Goal: Entertainment & Leisure: Consume media (video, audio)

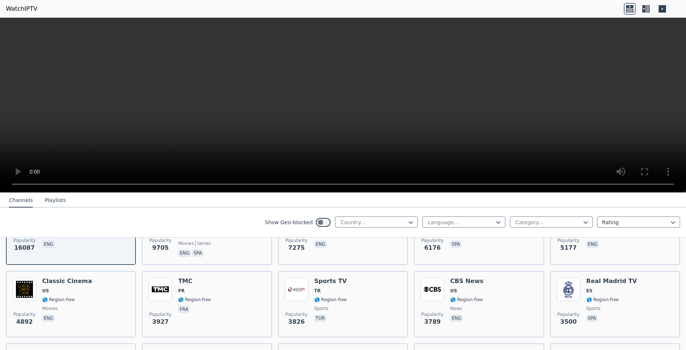
scroll to position [140, 0]
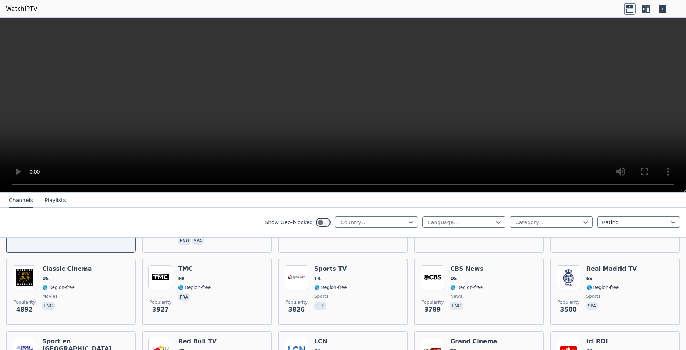
click at [50, 200] on button "Playlists" at bounding box center [55, 201] width 21 height 14
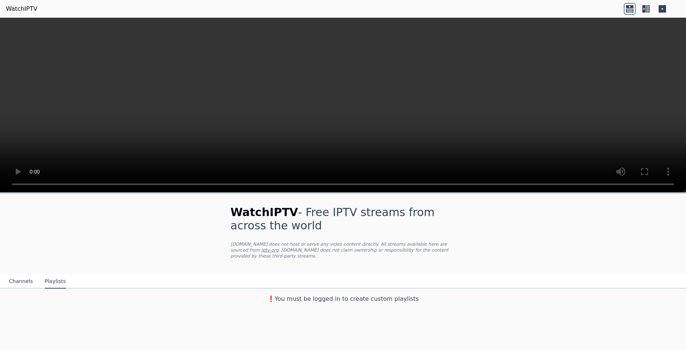
scroll to position [0, 0]
click at [19, 276] on button "Channels" at bounding box center [21, 282] width 24 height 14
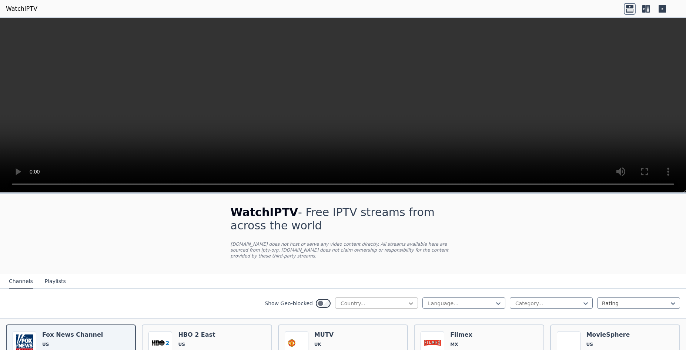
click at [408, 300] on icon at bounding box center [410, 303] width 7 height 7
type input "**"
click at [361, 341] on div "[GEOGRAPHIC_DATA]" at bounding box center [376, 346] width 83 height 13
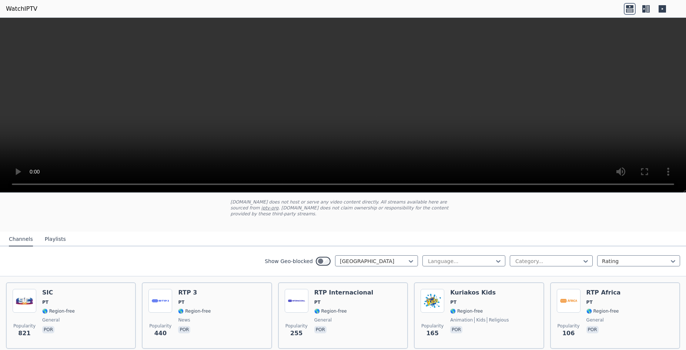
scroll to position [93, 0]
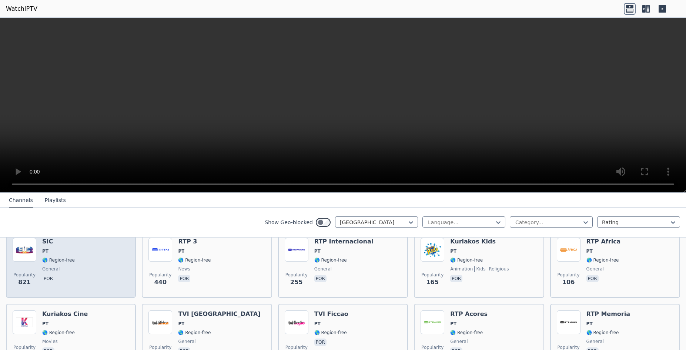
drag, startPoint x: 94, startPoint y: 265, endPoint x: 94, endPoint y: 260, distance: 4.4
click at [94, 264] on div "Popularity 821 SIC PT 🌎 Region-free general por" at bounding box center [71, 264] width 117 height 53
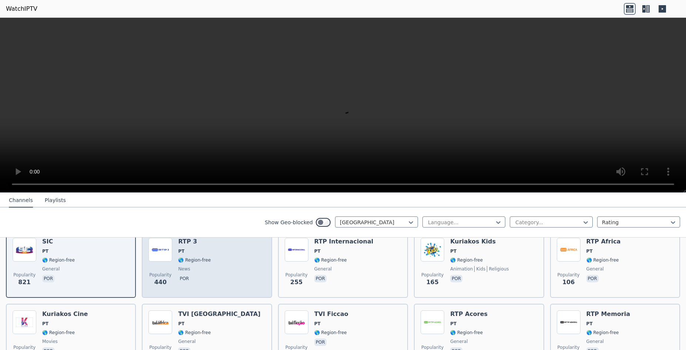
click at [228, 256] on div "Popularity 440 RTP 3 PT 🌎 Region-free news por" at bounding box center [206, 264] width 117 height 53
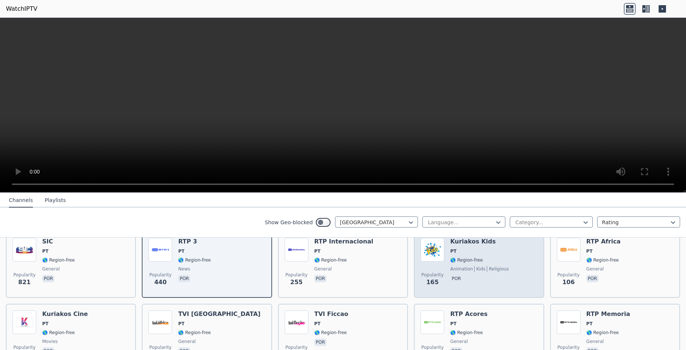
click at [504, 253] on div "Popularity 165 Kuriakos Kids PT 🌎 Region-free animation kids religious por" at bounding box center [479, 264] width 117 height 53
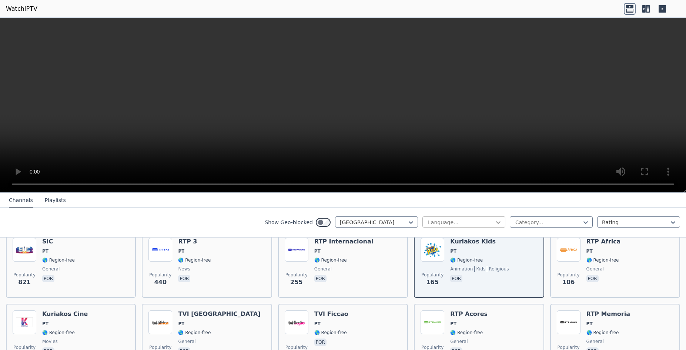
click at [498, 221] on icon at bounding box center [498, 222] width 7 height 7
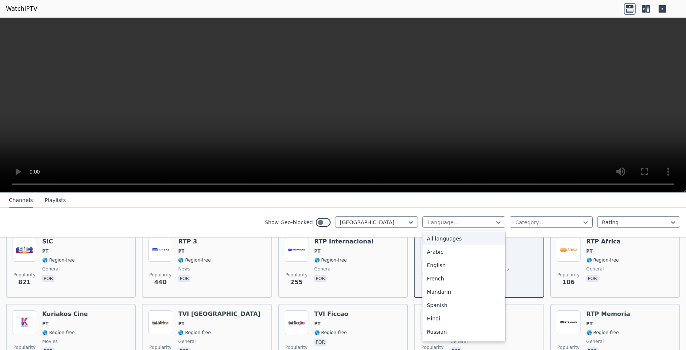
click at [471, 238] on div "All languages" at bounding box center [463, 238] width 83 height 13
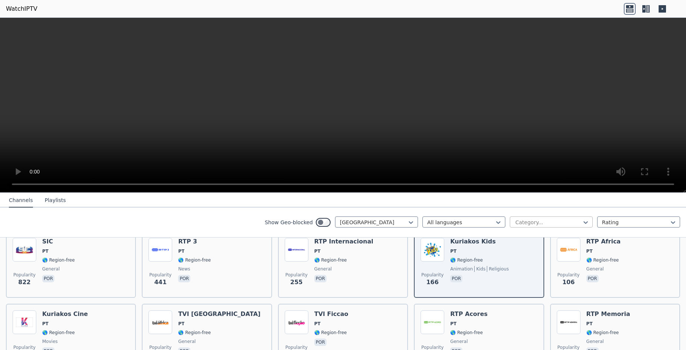
click at [575, 222] on div at bounding box center [548, 222] width 67 height 7
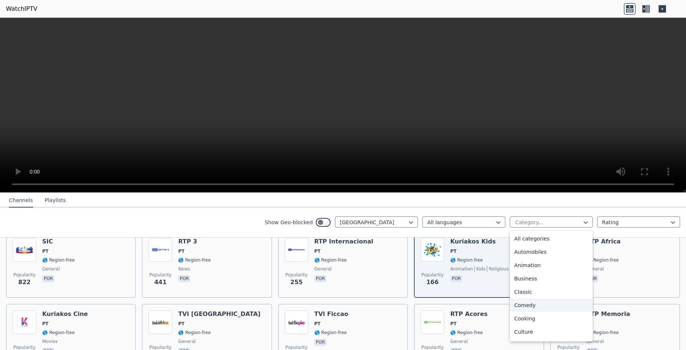
click at [547, 307] on div "Comedy" at bounding box center [551, 305] width 83 height 13
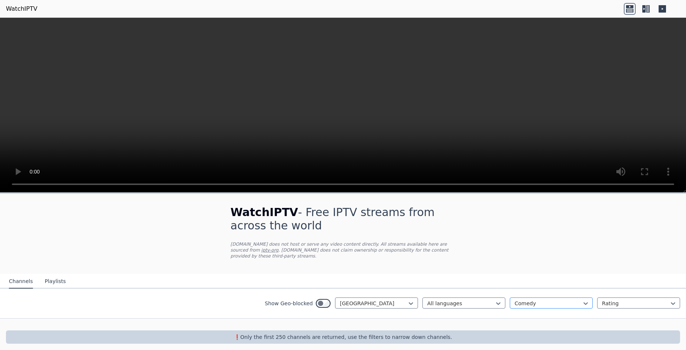
click at [572, 300] on div at bounding box center [548, 303] width 67 height 7
click at [558, 314] on div "All categories" at bounding box center [551, 319] width 83 height 13
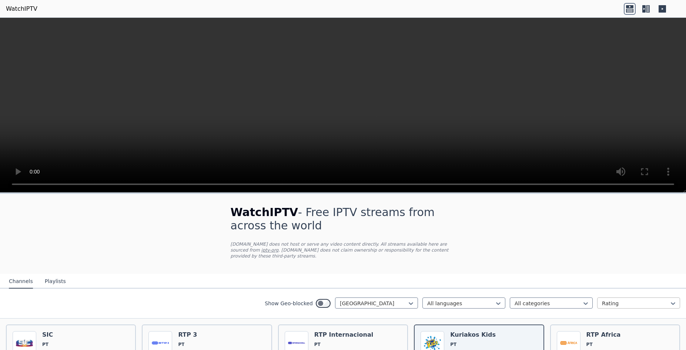
click at [633, 300] on div at bounding box center [635, 303] width 67 height 7
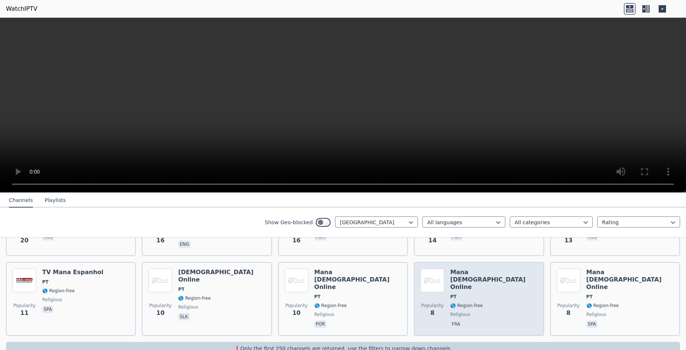
scroll to position [429, 0]
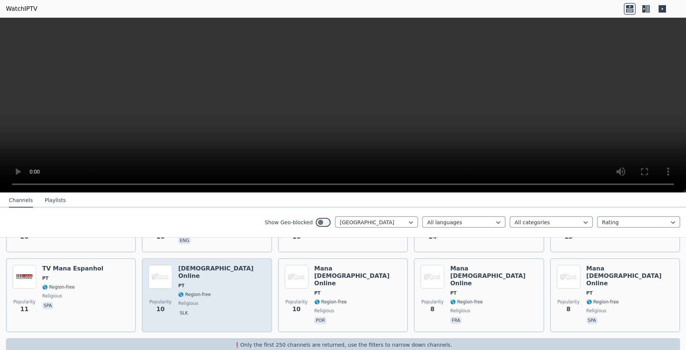
click at [217, 277] on div "[DEMOGRAPHIC_DATA] Online PT 🌎 Region-free religious slk" at bounding box center [221, 295] width 87 height 61
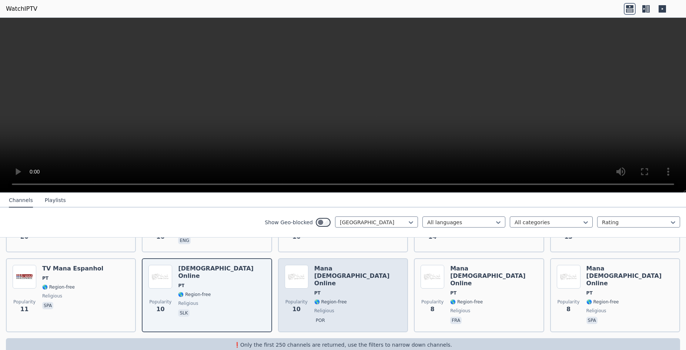
click at [396, 287] on div "Popularity 10 Mana [DEMOGRAPHIC_DATA] Online PT 🌎 Region-free religious por" at bounding box center [343, 295] width 117 height 61
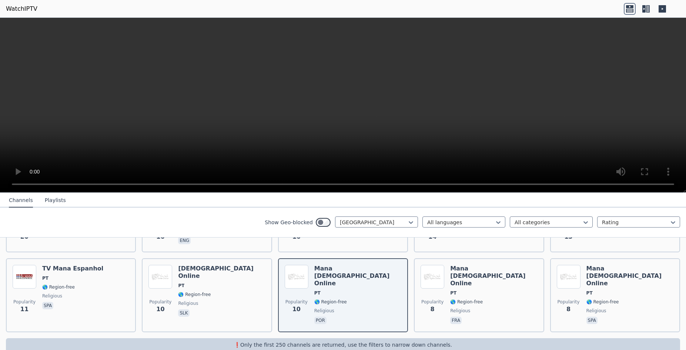
click at [53, 201] on button "Playlists" at bounding box center [55, 201] width 21 height 14
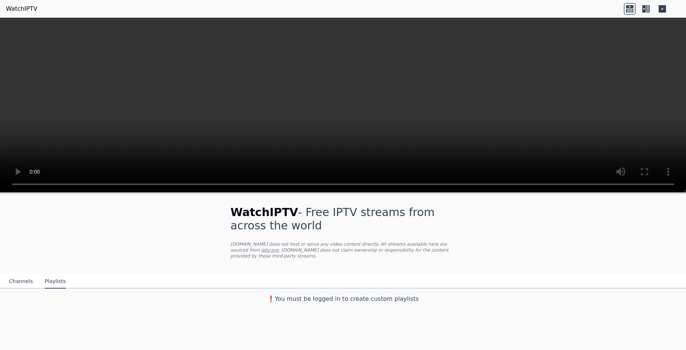
click at [17, 277] on button "Channels" at bounding box center [21, 282] width 24 height 14
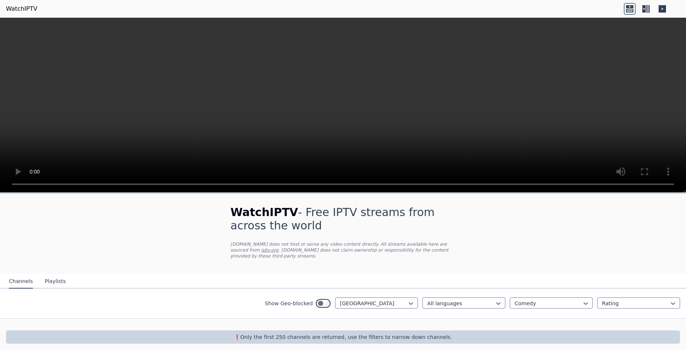
click at [21, 277] on button "Channels" at bounding box center [21, 282] width 24 height 14
